Goal: Transaction & Acquisition: Purchase product/service

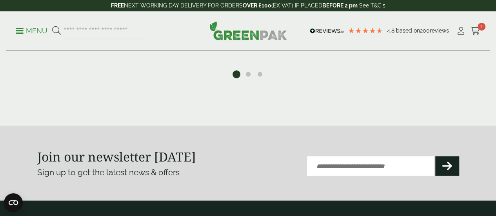
scroll to position [701, 0]
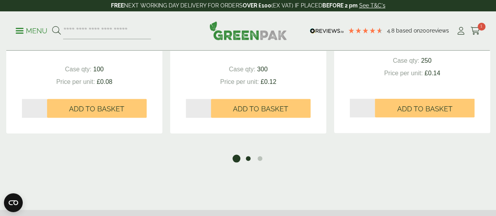
click at [246, 162] on button "2" at bounding box center [248, 159] width 8 height 8
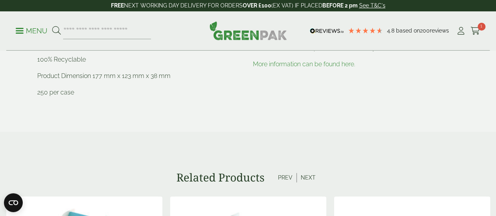
scroll to position [0, 0]
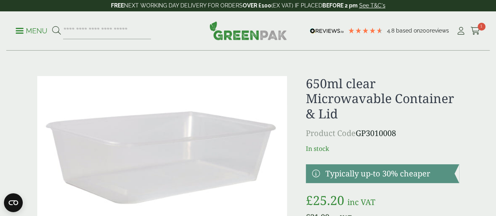
drag, startPoint x: 502, startPoint y: 24, endPoint x: 491, endPoint y: 7, distance: 19.9
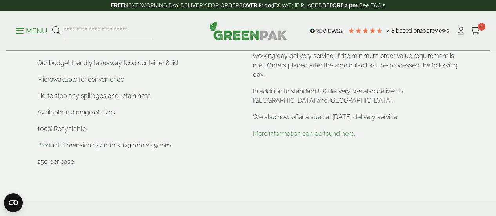
scroll to position [354, 0]
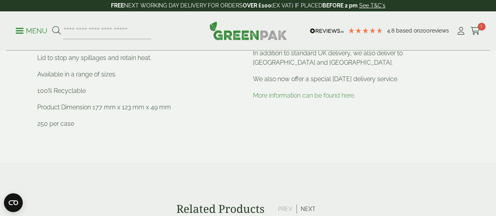
drag, startPoint x: 495, startPoint y: 83, endPoint x: 496, endPoint y: 45, distance: 38.1
click at [473, 132] on section "Description 650ml Clear Microwavable Container & lid Our budget friendly takeaw…" at bounding box center [248, 63] width 496 height 200
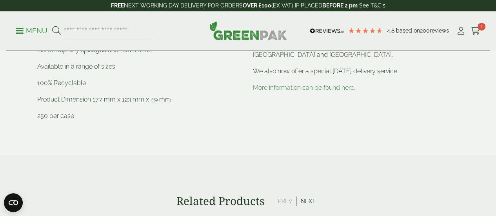
scroll to position [373, 0]
